Goal: Transaction & Acquisition: Purchase product/service

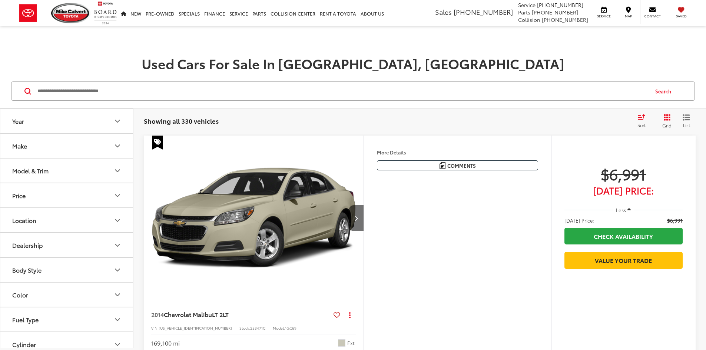
click at [317, 90] on input "Search by Make, Model, or Keyword" at bounding box center [343, 91] width 612 height 18
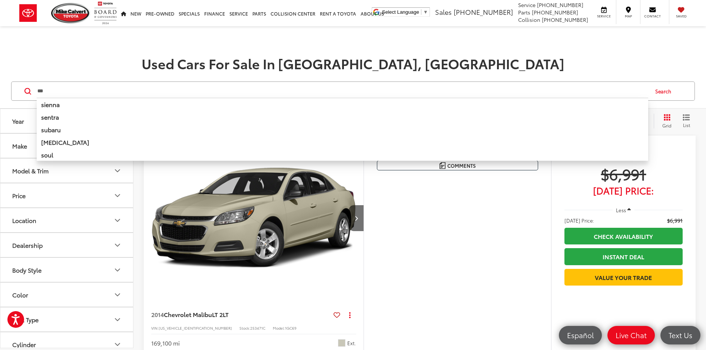
type input "***"
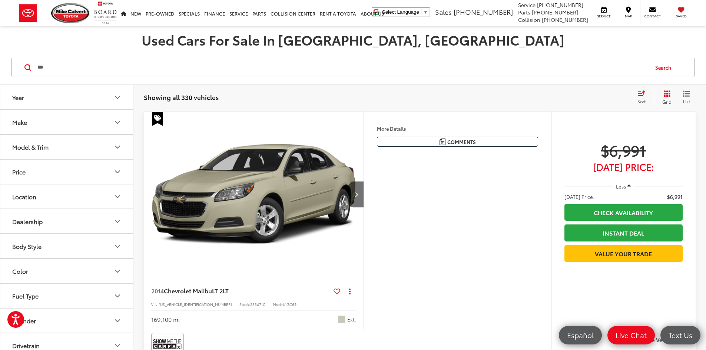
scroll to position [37, 0]
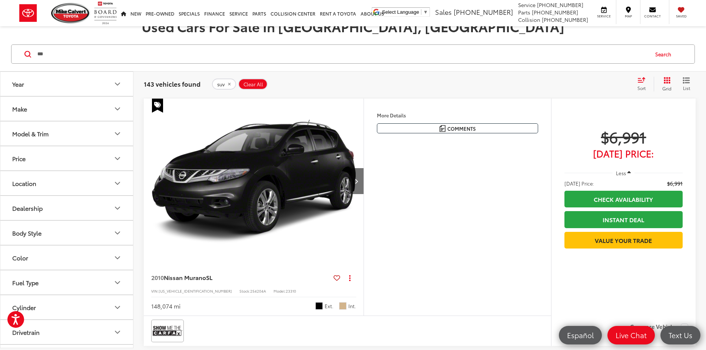
click at [640, 83] on div "Sort" at bounding box center [644, 84] width 20 height 15
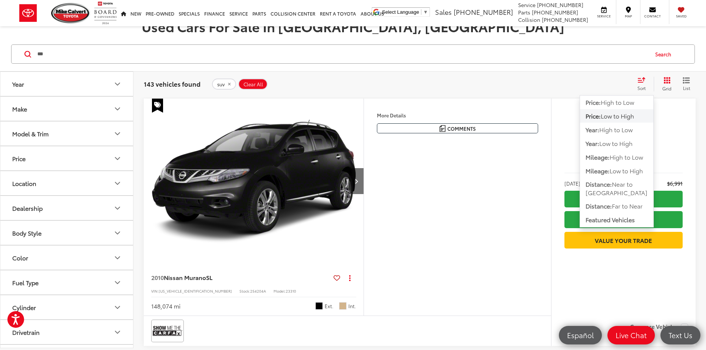
click at [0, 0] on div "[PERSON_NAME] Toyota has been here in [GEOGRAPHIC_DATA] for 35 years. Family ow…" at bounding box center [0, 0] width 0 height 0
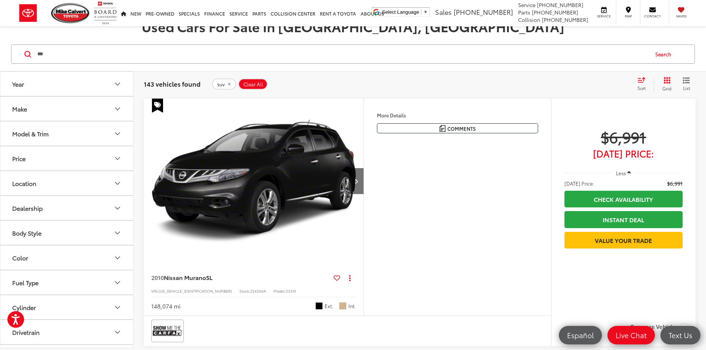
click at [32, 225] on button "Body Style" at bounding box center [66, 233] width 133 height 24
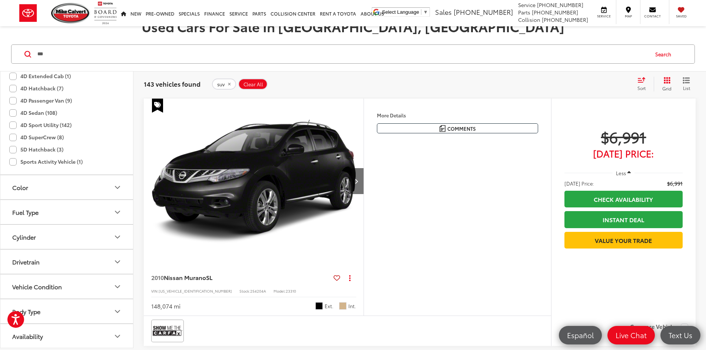
scroll to position [261, 0]
click at [72, 238] on button "Cylinder" at bounding box center [66, 236] width 133 height 24
click at [13, 267] on label "4 (90)" at bounding box center [21, 267] width 25 height 12
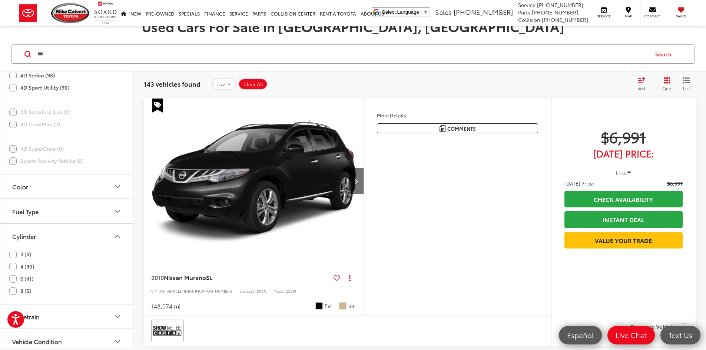
scroll to position [225, 0]
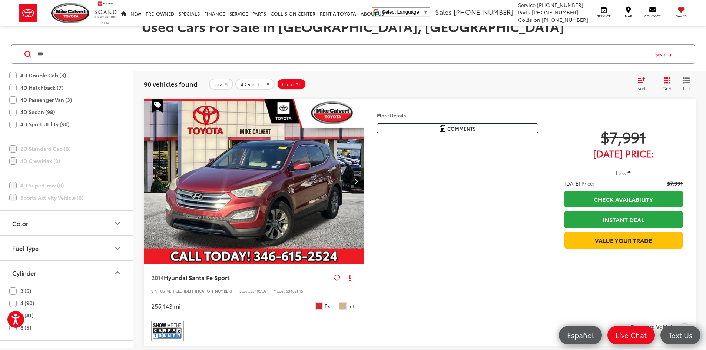
click at [364, 194] on button "Next image" at bounding box center [356, 181] width 15 height 26
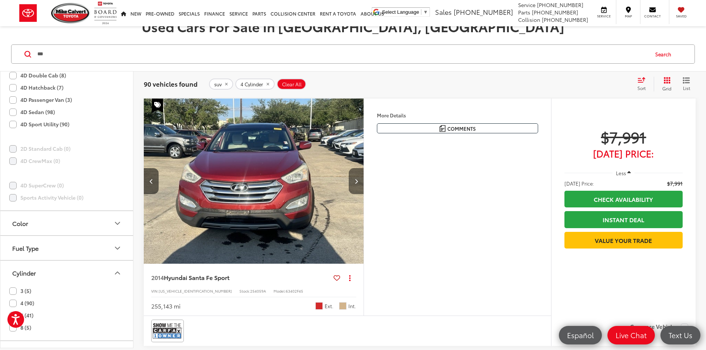
click at [364, 194] on button "Next image" at bounding box center [356, 181] width 15 height 26
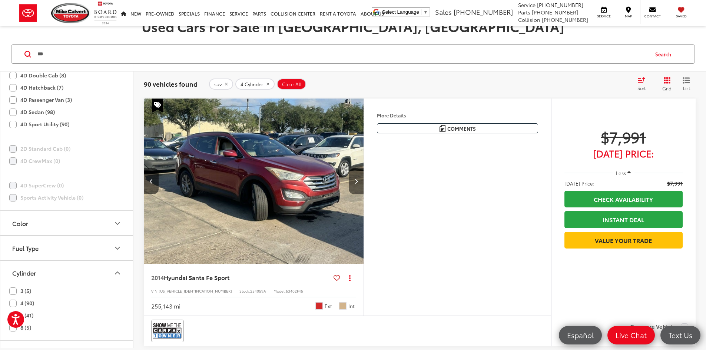
click at [364, 194] on button "Next image" at bounding box center [356, 181] width 15 height 26
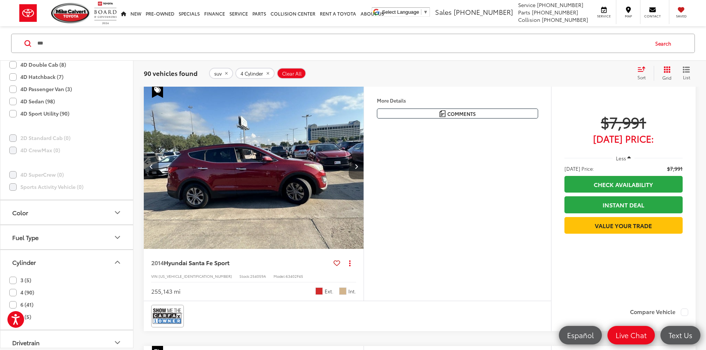
scroll to position [0, 843]
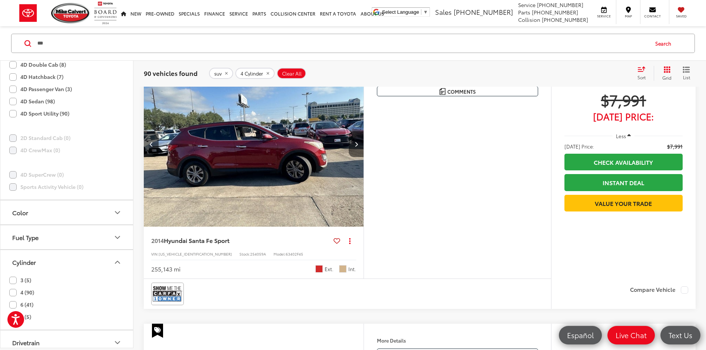
click at [364, 157] on button "Next image" at bounding box center [356, 144] width 15 height 26
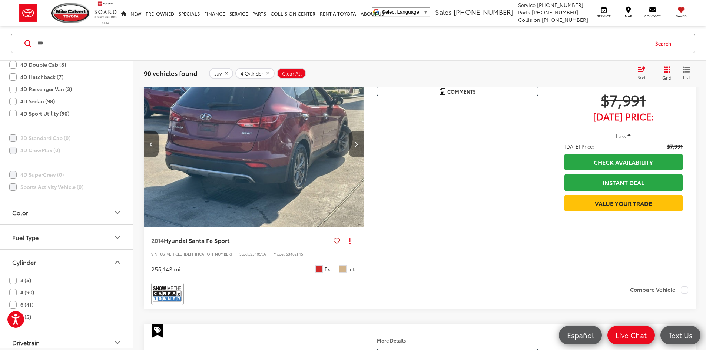
click at [364, 157] on button "Next image" at bounding box center [356, 144] width 15 height 26
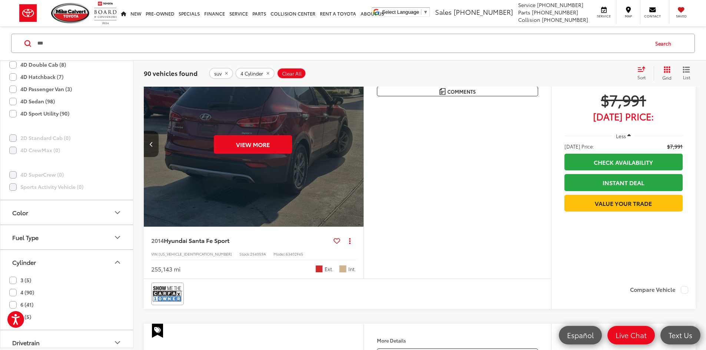
scroll to position [0, 1406]
click at [363, 162] on div "View More" at bounding box center [252, 145] width 221 height 166
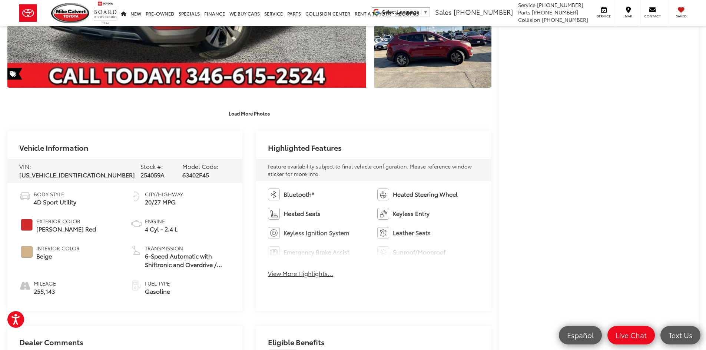
scroll to position [260, 0]
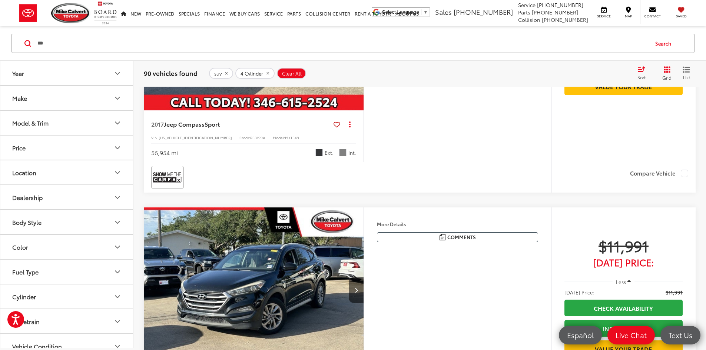
scroll to position [938, 0]
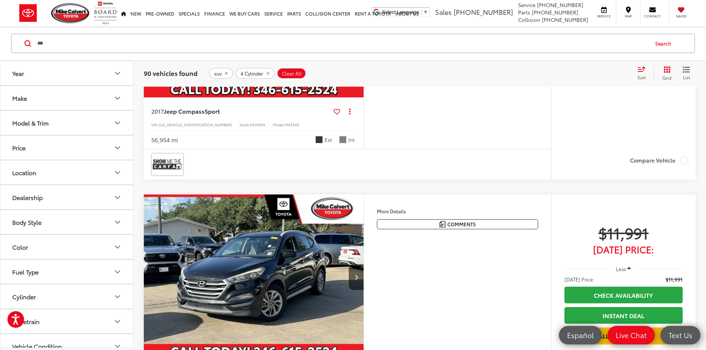
click at [364, 28] on button "Next image" at bounding box center [356, 15] width 15 height 26
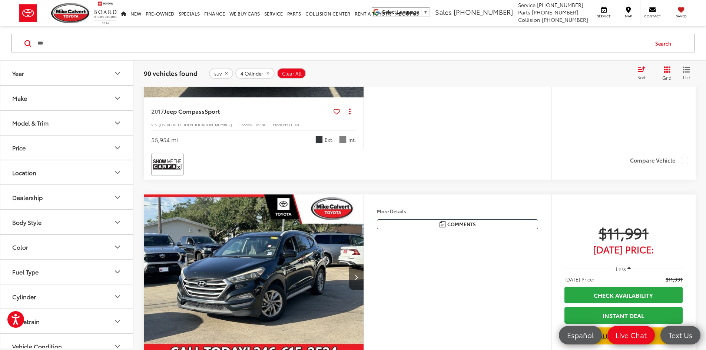
click at [358, 17] on icon "Next image" at bounding box center [356, 14] width 3 height 5
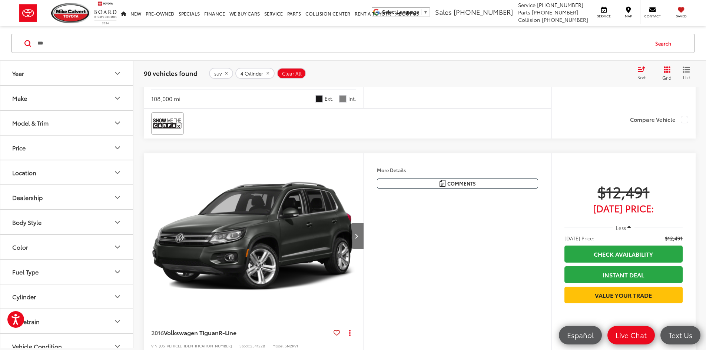
scroll to position [1234, 0]
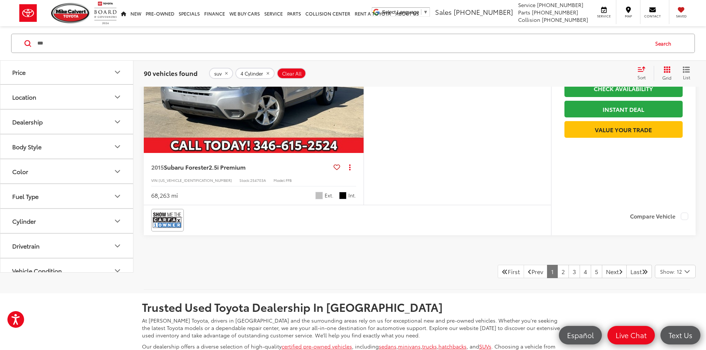
scroll to position [2124, 0]
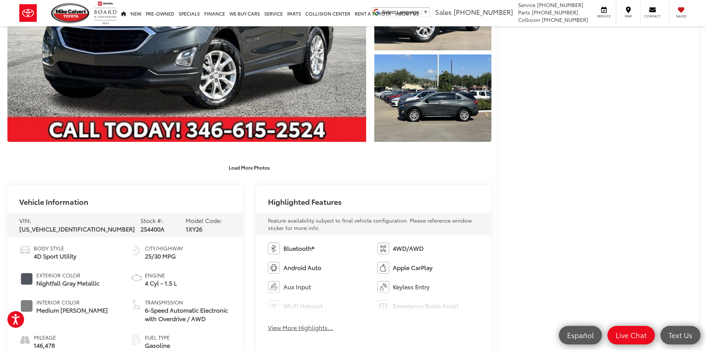
scroll to position [222, 0]
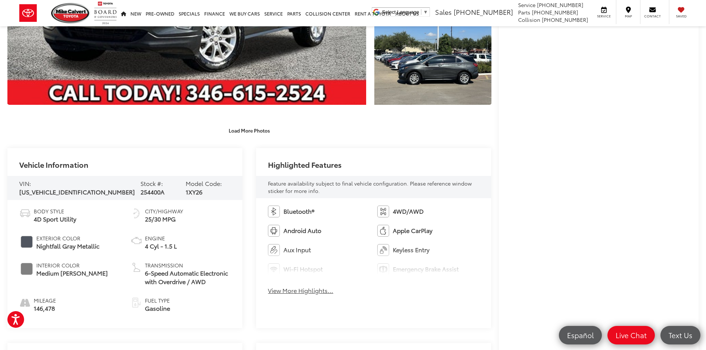
click at [283, 294] on button "View More Highlights..." at bounding box center [300, 291] width 65 height 9
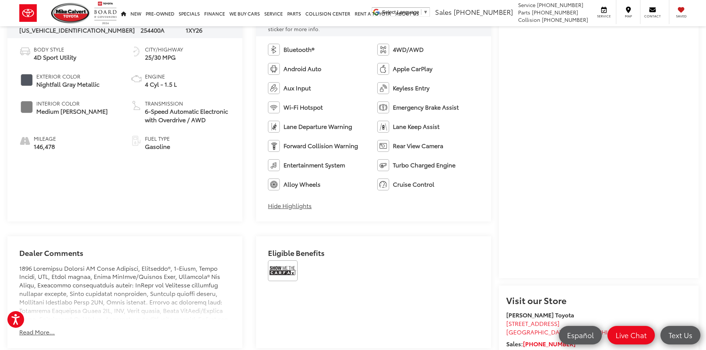
scroll to position [482, 0]
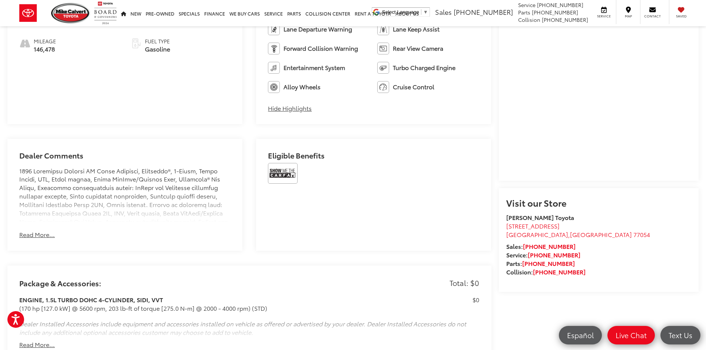
click at [40, 237] on button "Read More..." at bounding box center [37, 235] width 36 height 9
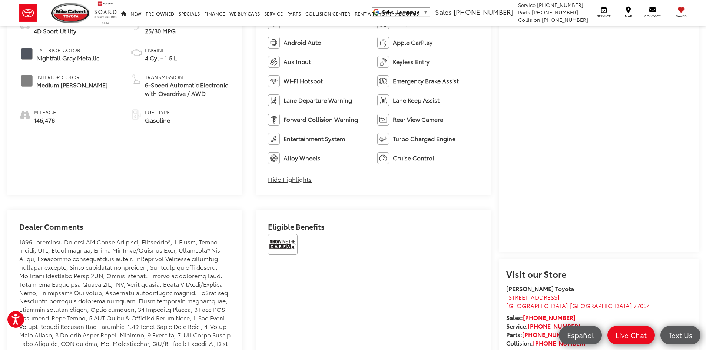
scroll to position [297, 0]
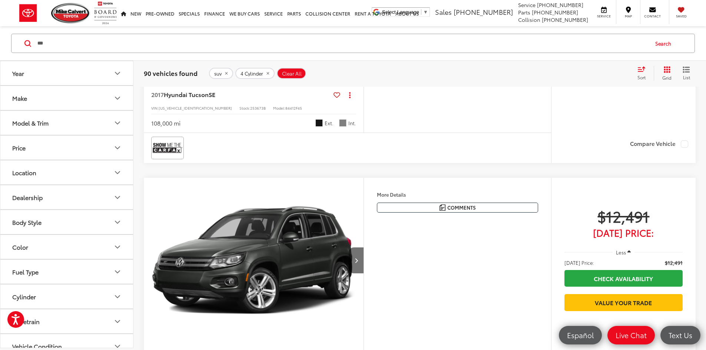
scroll to position [1197, 0]
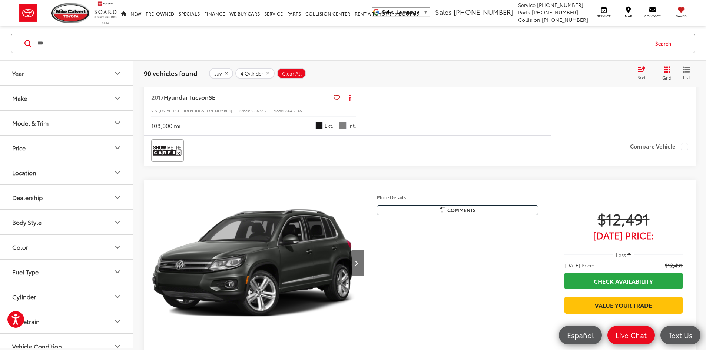
click at [364, 14] on button "Next image" at bounding box center [356, 1] width 15 height 26
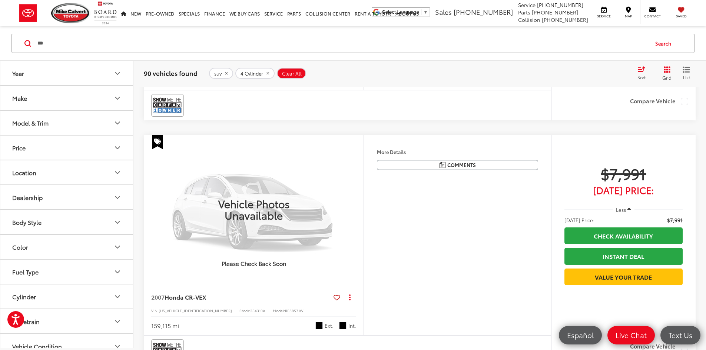
scroll to position [334, 0]
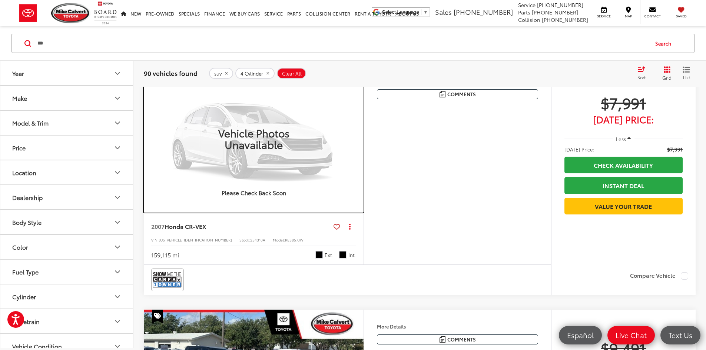
click at [279, 193] on img "VIEW_DETAILS" at bounding box center [254, 139] width 198 height 148
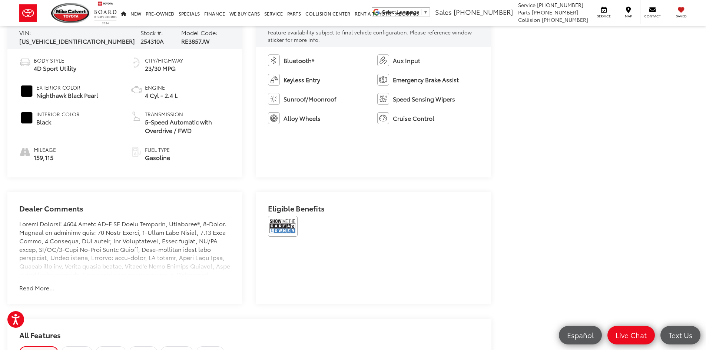
scroll to position [445, 0]
click at [43, 283] on button "Read More..." at bounding box center [37, 287] width 36 height 9
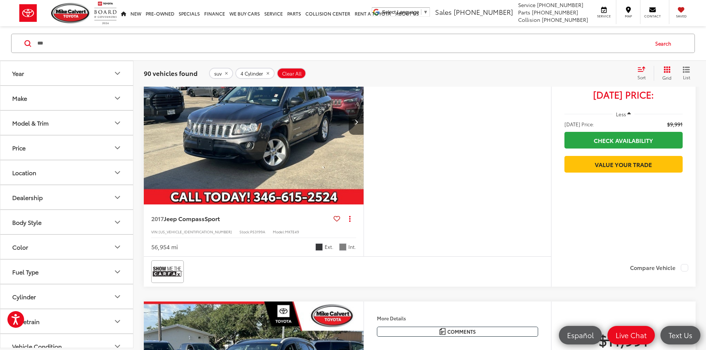
scroll to position [938, 0]
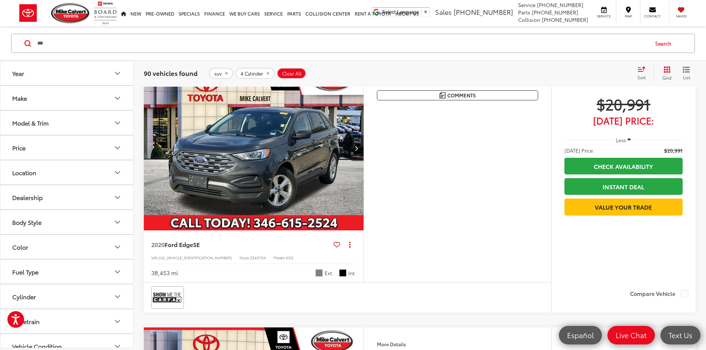
scroll to position [715, 0]
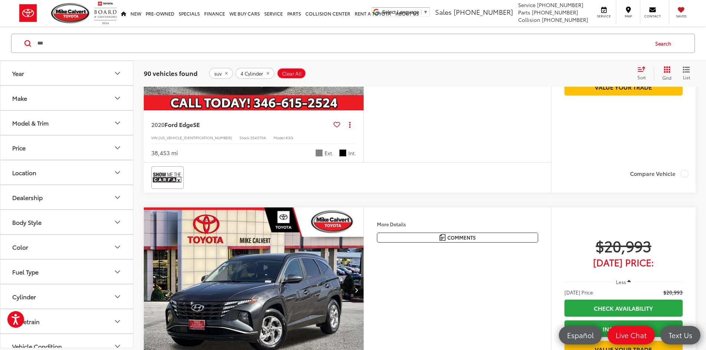
click at [364, 41] on button "Next image" at bounding box center [356, 28] width 15 height 26
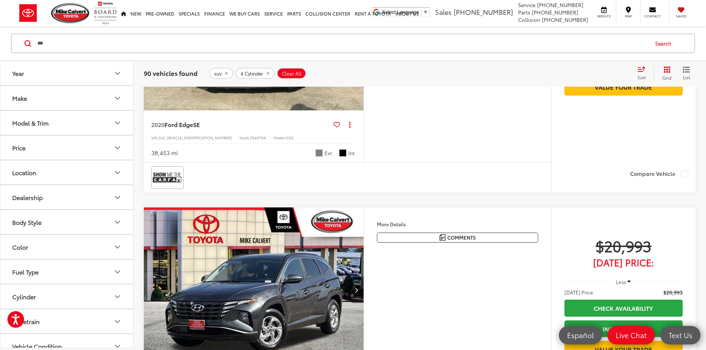
scroll to position [0, 281]
click at [364, 41] on button "Next image" at bounding box center [356, 28] width 15 height 26
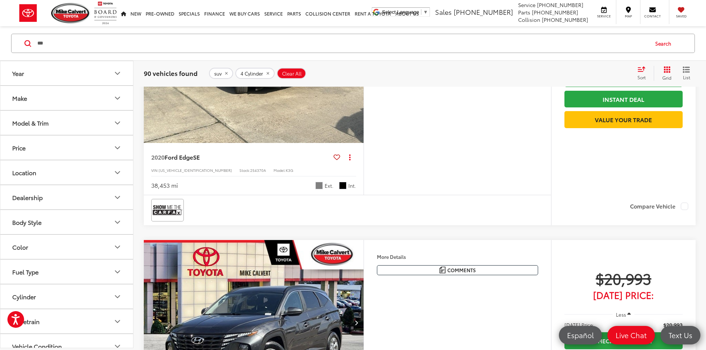
scroll to position [641, 0]
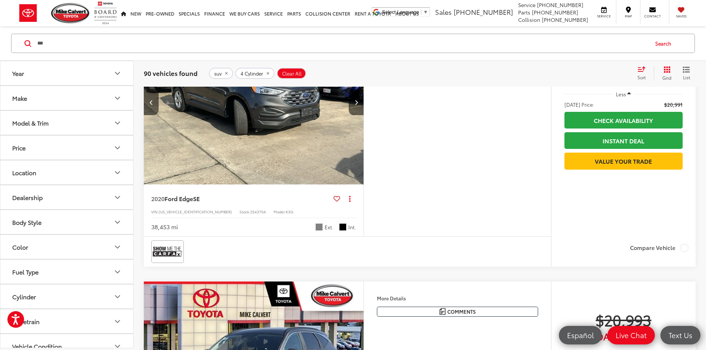
click at [267, 185] on img "2020 Ford Edge SE 2" at bounding box center [253, 103] width 221 height 166
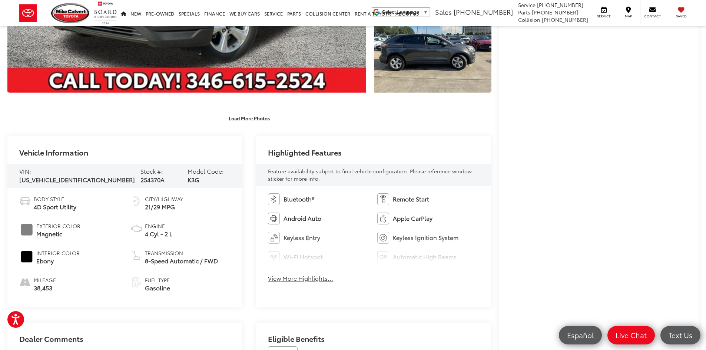
scroll to position [297, 0]
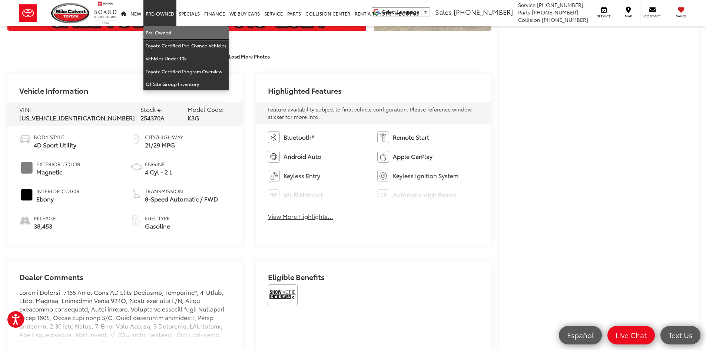
click at [169, 28] on link "Pre-Owned" at bounding box center [185, 32] width 85 height 13
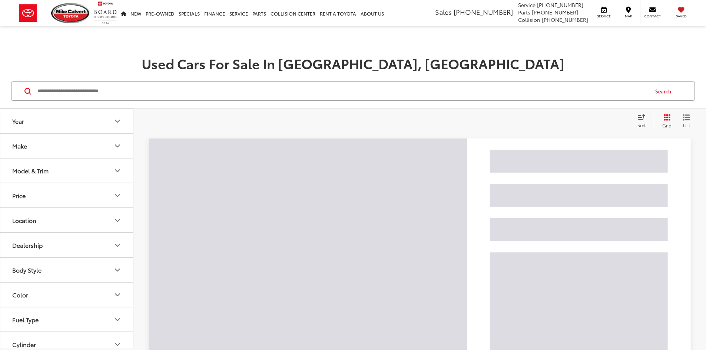
click at [214, 92] on input "Search by Make, Model, or Keyword" at bounding box center [343, 91] width 612 height 18
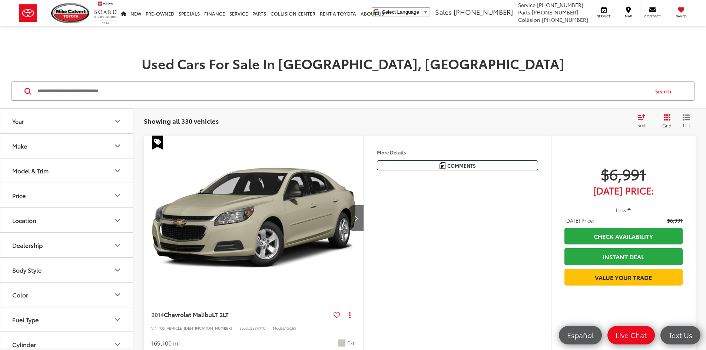
type input "*"
paste input "**********"
type input "**********"
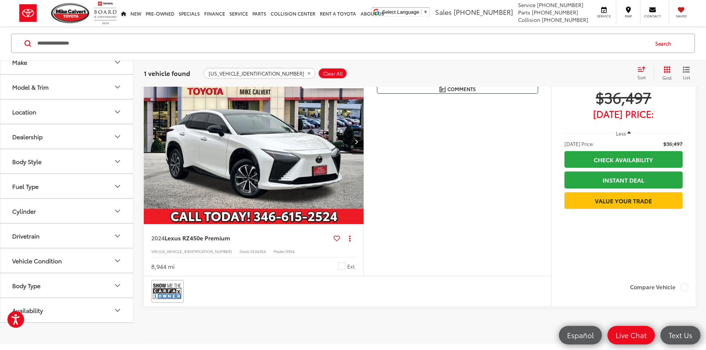
scroll to position [74, 0]
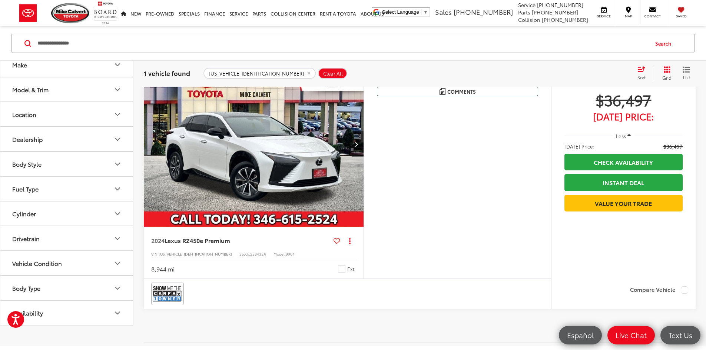
click at [364, 157] on button "Next image" at bounding box center [356, 144] width 15 height 26
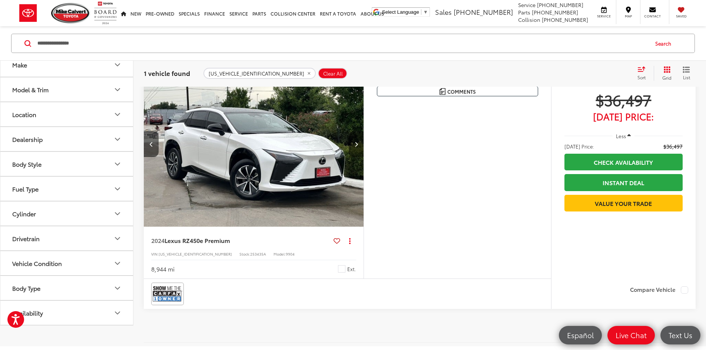
click at [364, 157] on button "Next image" at bounding box center [356, 144] width 15 height 26
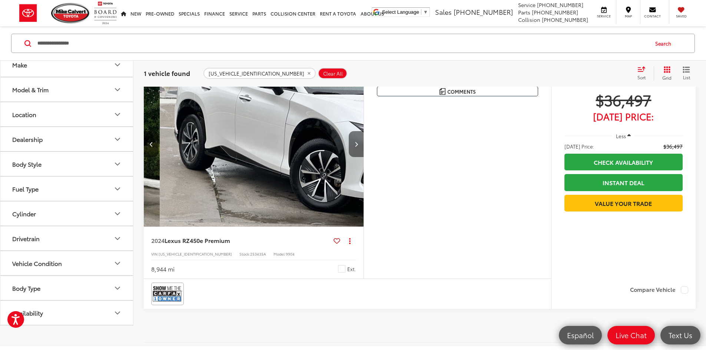
scroll to position [0, 562]
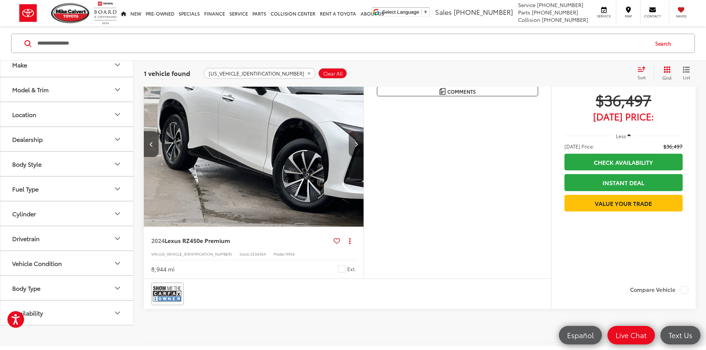
click at [364, 157] on button "Next image" at bounding box center [356, 144] width 15 height 26
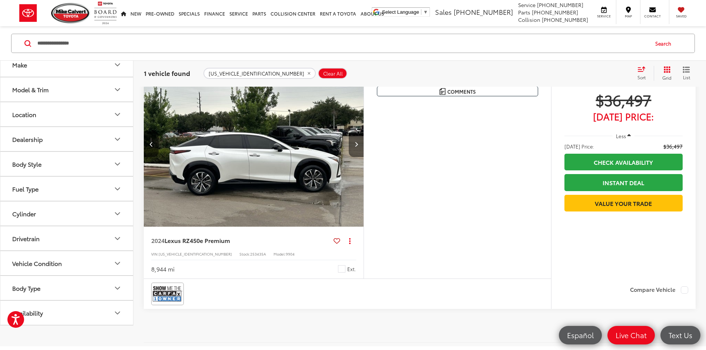
scroll to position [0, 843]
click at [364, 157] on button "Next image" at bounding box center [356, 144] width 15 height 26
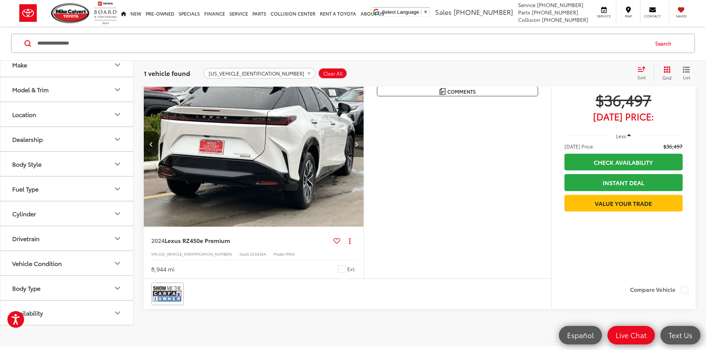
click at [364, 157] on button "Next image" at bounding box center [356, 144] width 15 height 26
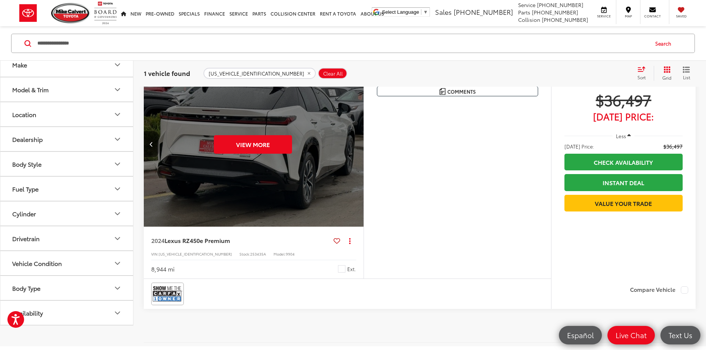
scroll to position [0, 1406]
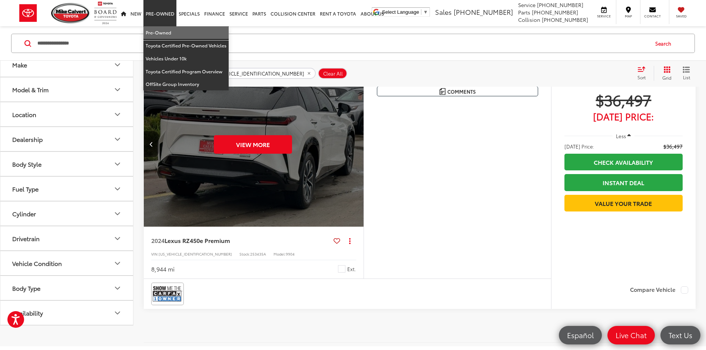
drag, startPoint x: 163, startPoint y: 29, endPoint x: 241, endPoint y: 71, distance: 88.4
click at [163, 29] on link "Pre-Owned" at bounding box center [185, 32] width 85 height 13
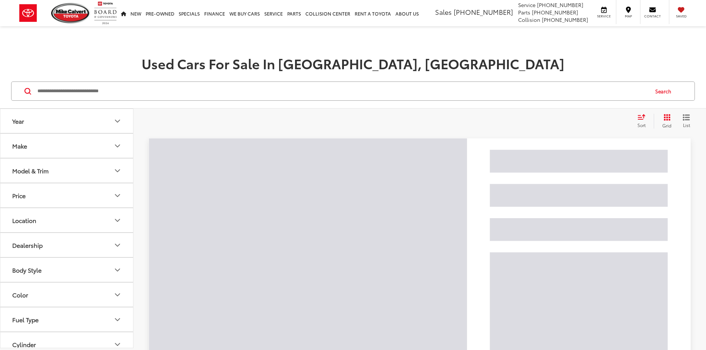
click at [166, 95] on input "Search by Make, Model, or Keyword" at bounding box center [343, 91] width 612 height 18
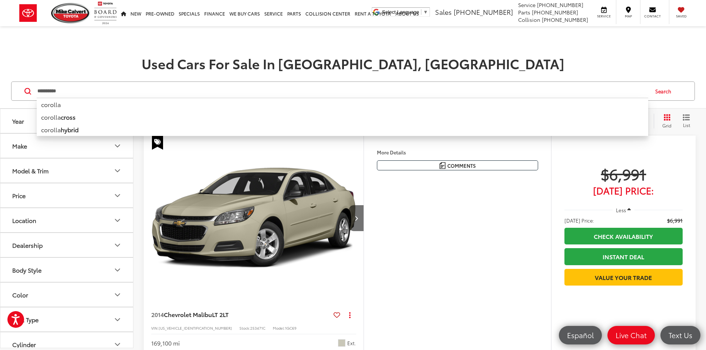
type input "**********"
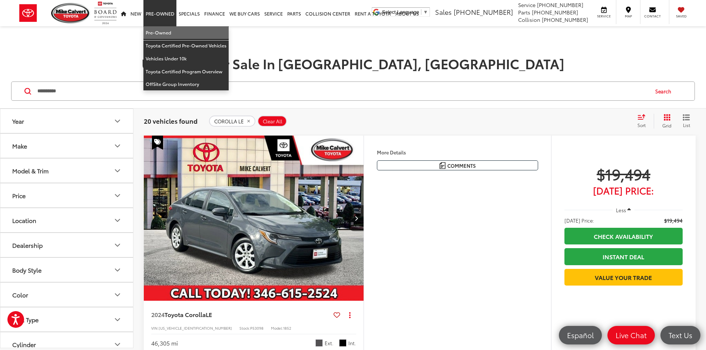
click at [162, 32] on link "Pre-Owned" at bounding box center [185, 32] width 85 height 13
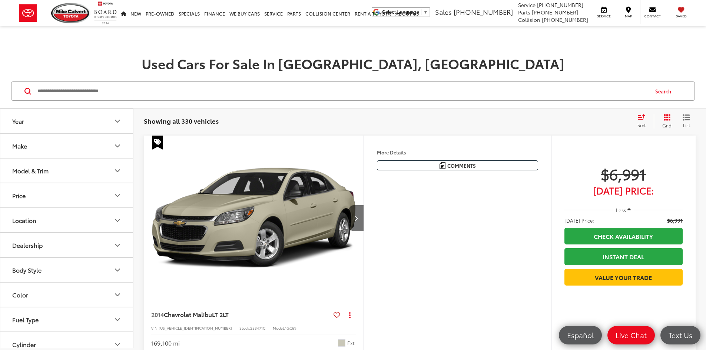
click at [654, 117] on button "Grid" at bounding box center [665, 121] width 23 height 15
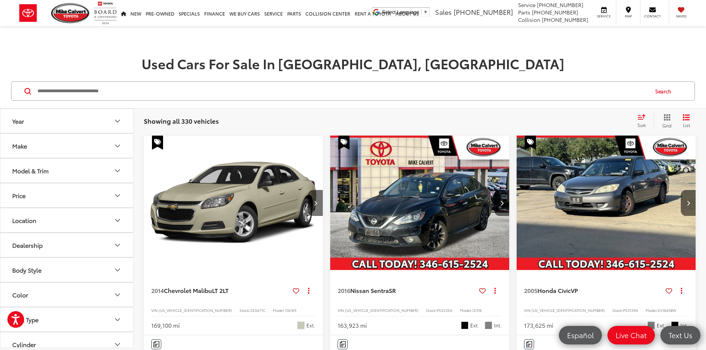
click at [649, 118] on div "Sort" at bounding box center [644, 121] width 20 height 15
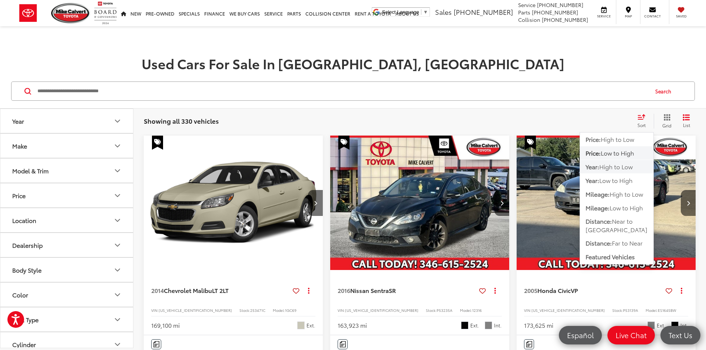
click at [625, 169] on span "High to Low" at bounding box center [615, 166] width 33 height 9
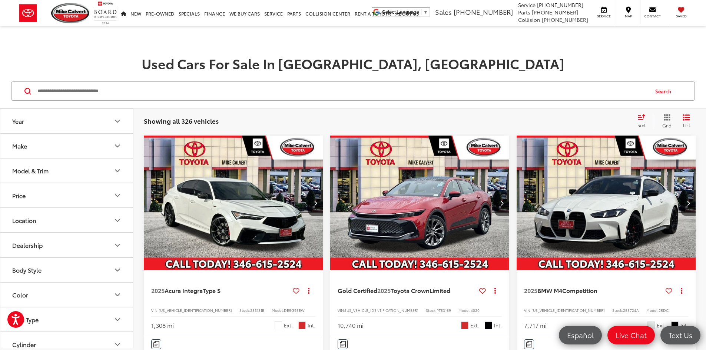
click at [640, 119] on icon "Select sort value" at bounding box center [641, 117] width 7 height 4
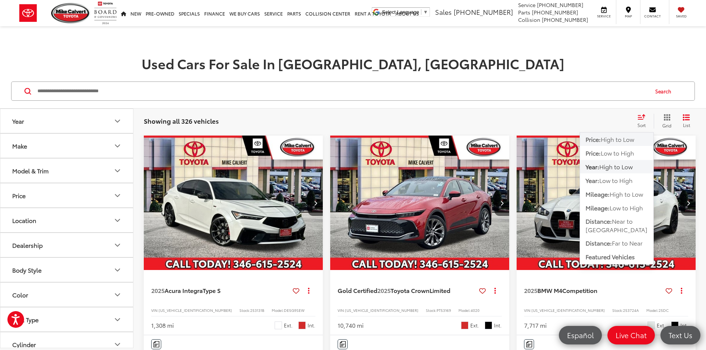
click at [625, 140] on span "High to Low" at bounding box center [617, 139] width 33 height 9
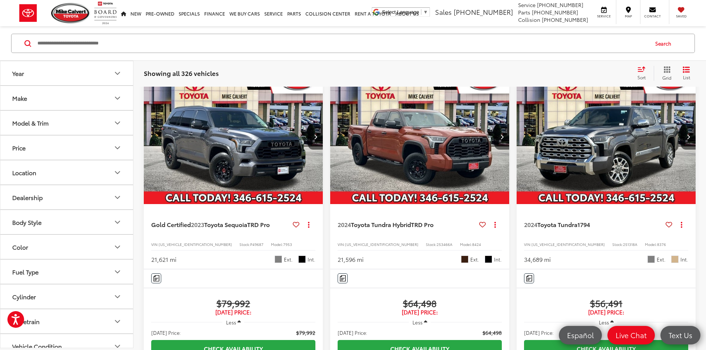
scroll to position [482, 0]
